Goal: Contribute content

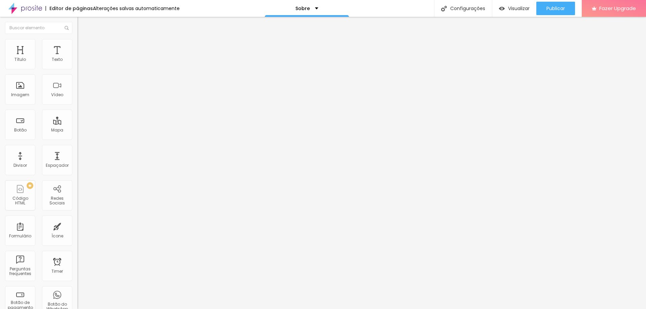
click at [77, 58] on span "Trocar imagem" at bounding box center [95, 55] width 37 height 6
click at [77, 42] on img at bounding box center [80, 42] width 6 height 6
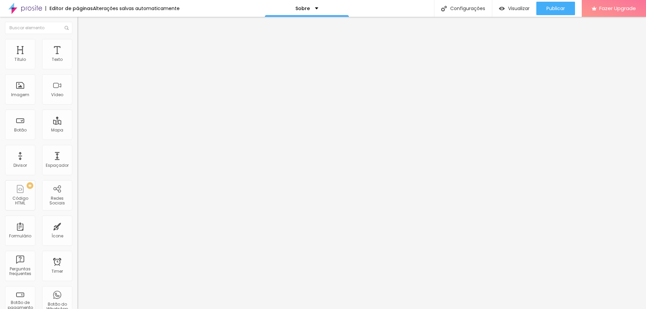
type input "85"
drag, startPoint x: 61, startPoint y: 73, endPoint x: 58, endPoint y: 73, distance: 3.4
type input "85"
click at [77, 69] on input "range" at bounding box center [98, 66] width 43 height 5
click at [83, 47] on span "Avançado" at bounding box center [94, 50] width 22 height 6
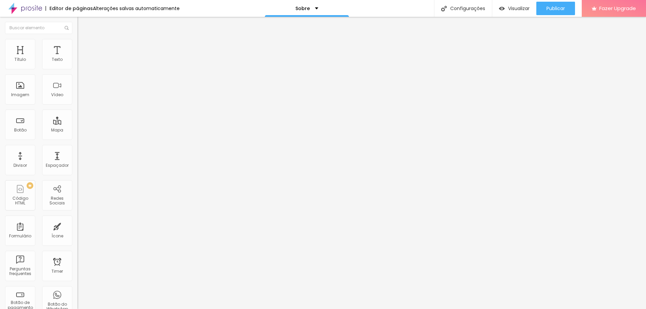
click at [77, 39] on li "Conteúdo" at bounding box center [115, 35] width 77 height 7
click at [558, 9] on span "Publicar" at bounding box center [556, 8] width 19 height 5
click at [512, 7] on span "Visualizar" at bounding box center [519, 8] width 22 height 5
